Goal: Task Accomplishment & Management: Complete application form

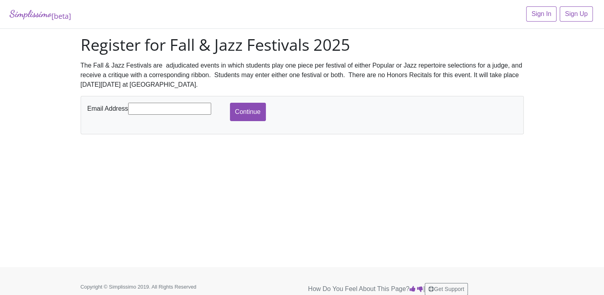
click at [155, 107] on input "text" at bounding box center [169, 109] width 83 height 12
type input "[EMAIL_ADDRESS][DOMAIN_NAME]"
click at [251, 114] on input "Continue" at bounding box center [248, 112] width 36 height 18
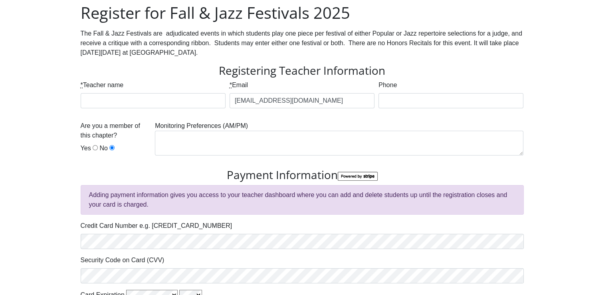
scroll to position [80, 0]
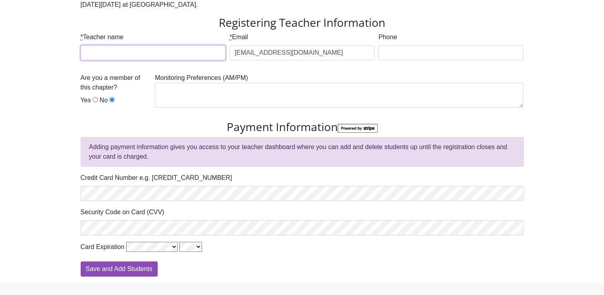
click at [136, 56] on input "* Teacher name" at bounding box center [153, 52] width 145 height 15
click at [119, 56] on input "[PERSON_NAME]" at bounding box center [153, 52] width 145 height 15
type input "[PERSON_NAME]"
click at [201, 89] on textarea at bounding box center [339, 95] width 369 height 25
click at [132, 52] on input "[PERSON_NAME]" at bounding box center [153, 52] width 145 height 15
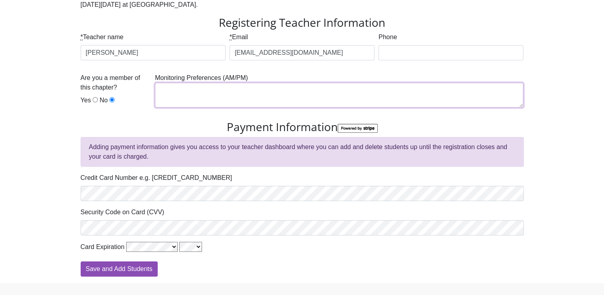
click at [179, 98] on textarea at bounding box center [339, 95] width 369 height 25
type textarea "AM"
click at [403, 54] on input "Phone" at bounding box center [451, 52] width 145 height 15
type input "1817901277"
click at [541, 229] on div "Simplissimo [beta] Register for Fall & Jazz Festivals 2025 The Fall & Jazz Fest…" at bounding box center [302, 101] width 604 height 363
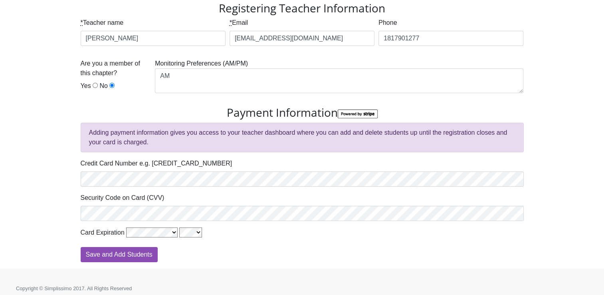
scroll to position [99, 0]
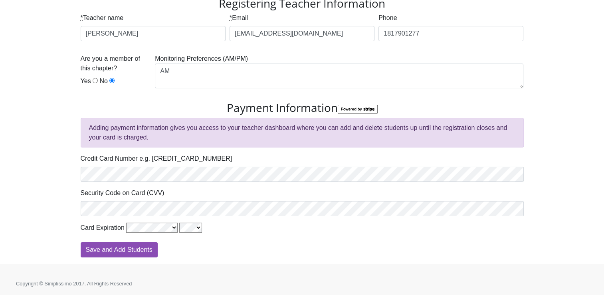
click at [382, 239] on form "Registering Teacher Information * Teacher name Altynay Karsakpayeva * Email hel…" at bounding box center [302, 127] width 443 height 260
click at [100, 246] on input "Save and Add Students" at bounding box center [119, 249] width 77 height 15
type input "Processing"
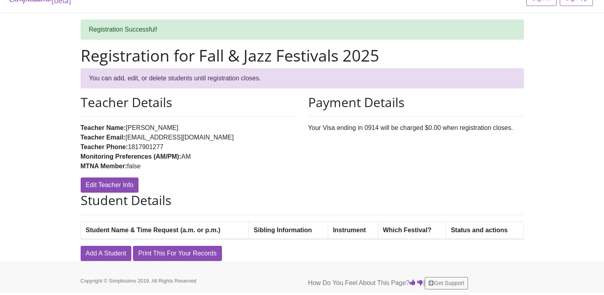
scroll to position [16, 0]
click at [103, 231] on th "Student Name & Time Request (a.m. or p.m.)" at bounding box center [165, 230] width 168 height 18
click at [119, 255] on link "Add A Student" at bounding box center [106, 252] width 51 height 15
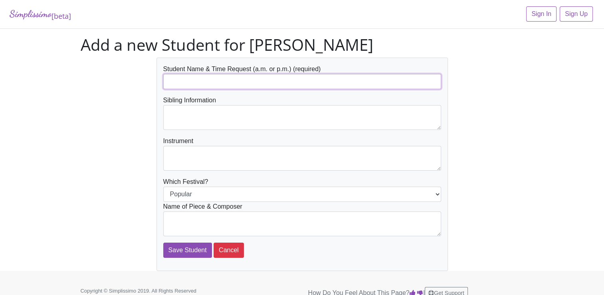
click at [225, 87] on input "text" at bounding box center [302, 81] width 278 height 15
type input "H"
type input "Guanyu ( Leo ) Liu"
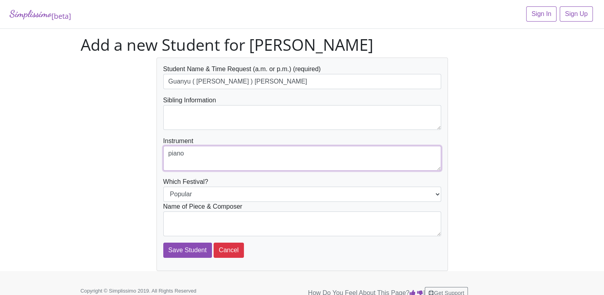
type textarea "piano"
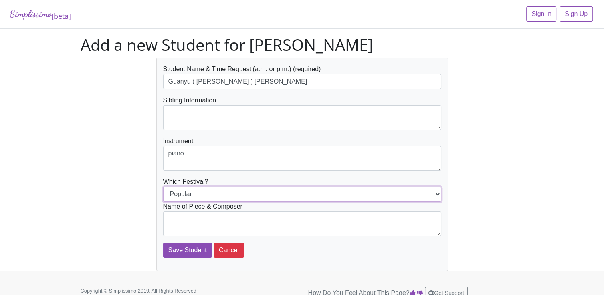
click at [194, 191] on select "Popular Jazz" at bounding box center [302, 194] width 278 height 15
click at [163, 187] on select "Popular Jazz" at bounding box center [302, 194] width 278 height 15
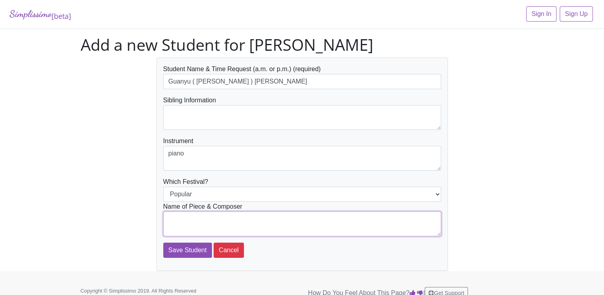
click at [193, 220] on textarea at bounding box center [302, 223] width 278 height 25
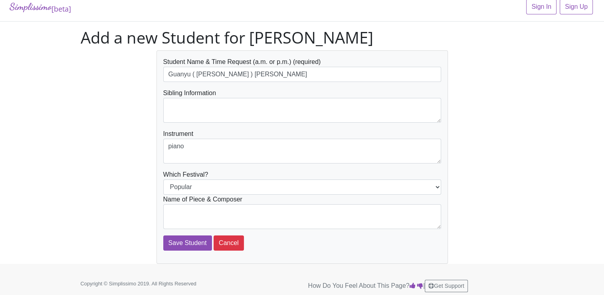
scroll to position [10, 0]
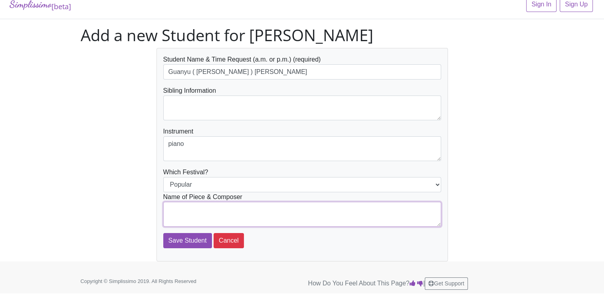
click at [196, 210] on textarea at bounding box center [302, 214] width 278 height 25
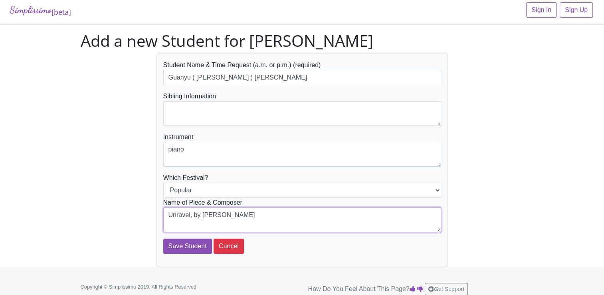
scroll to position [0, 0]
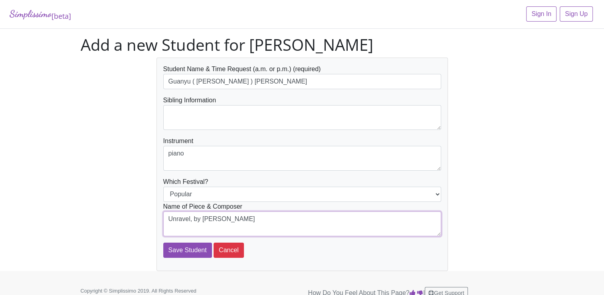
type textarea "Unravel, by TK"
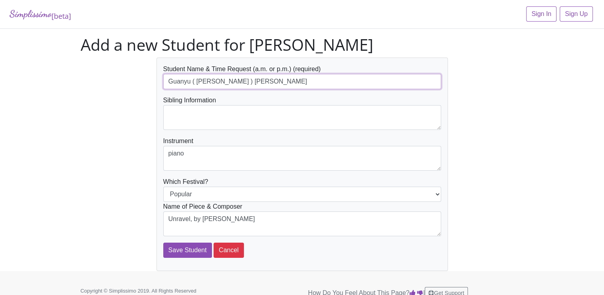
click at [319, 83] on input "Guanyu ( Leo ) Liu" at bounding box center [302, 81] width 278 height 15
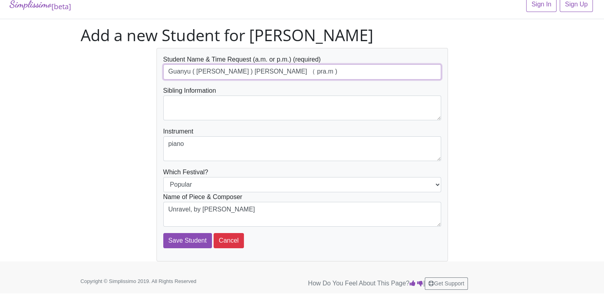
click at [228, 75] on input "Guanyu ( Leo ) Liu （ pra.m )" at bounding box center [302, 71] width 278 height 15
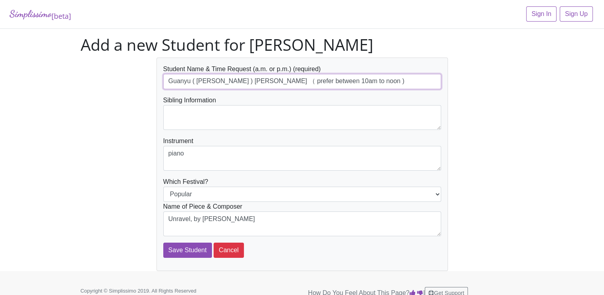
type input "Guanyu ( [PERSON_NAME] ) [PERSON_NAME] （ prefer between 10am to noon )"
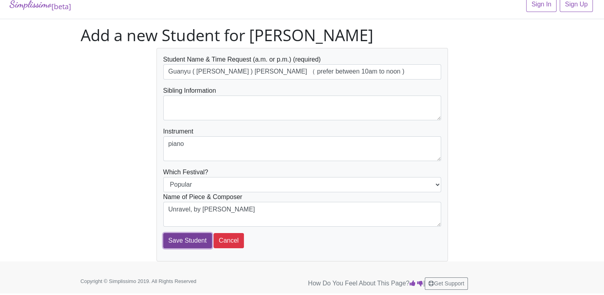
click at [186, 237] on input "Save Student" at bounding box center [187, 240] width 49 height 15
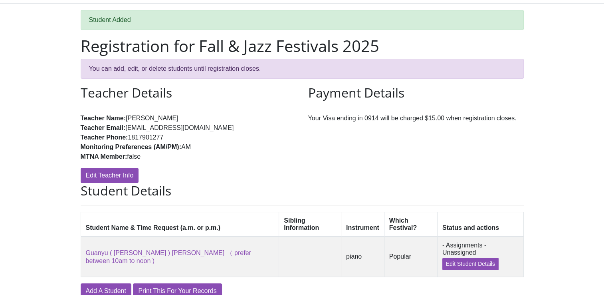
scroll to position [50, 0]
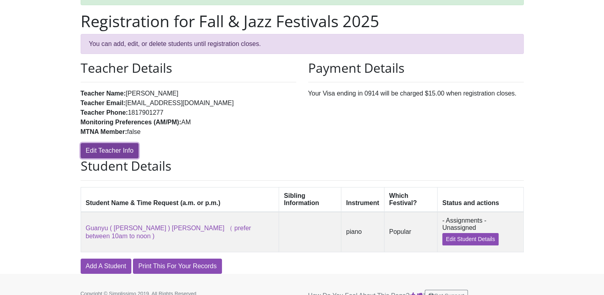
click at [116, 152] on link "Edit Teacher Info" at bounding box center [110, 150] width 58 height 15
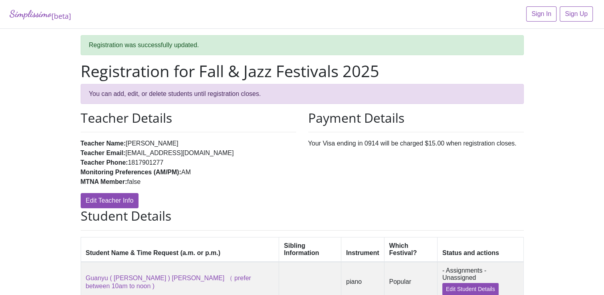
scroll to position [50, 0]
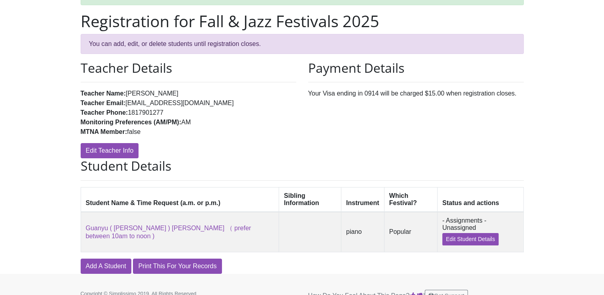
click at [585, 254] on div "Simplissimo [beta] Sign In Sign Up Registration was successfully updated. Regis…" at bounding box center [302, 111] width 604 height 323
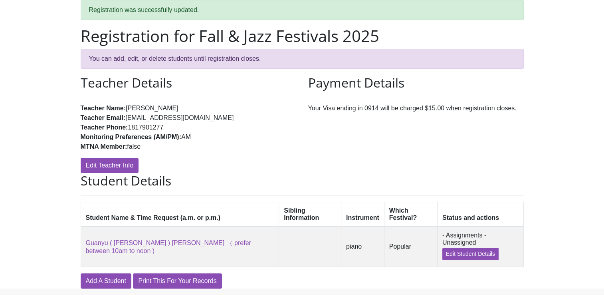
scroll to position [0, 0]
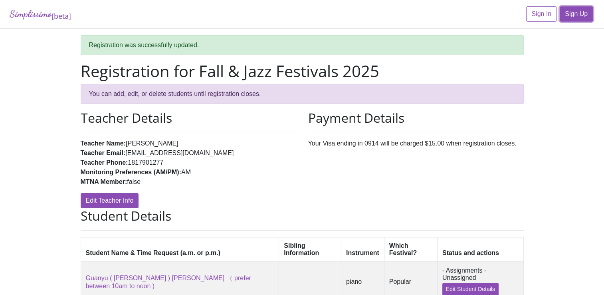
click at [567, 17] on link "Sign Up" at bounding box center [576, 13] width 33 height 15
